Goal: Navigation & Orientation: Go to known website

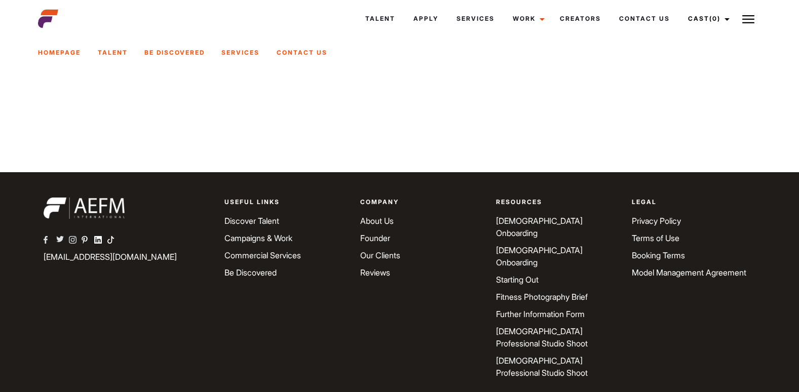
scroll to position [206, 0]
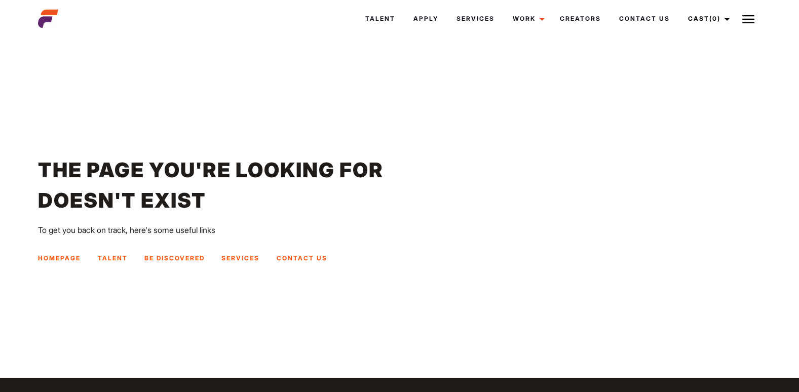
drag, startPoint x: 335, startPoint y: 125, endPoint x: 331, endPoint y: 140, distance: 15.7
